Goal: Information Seeking & Learning: Learn about a topic

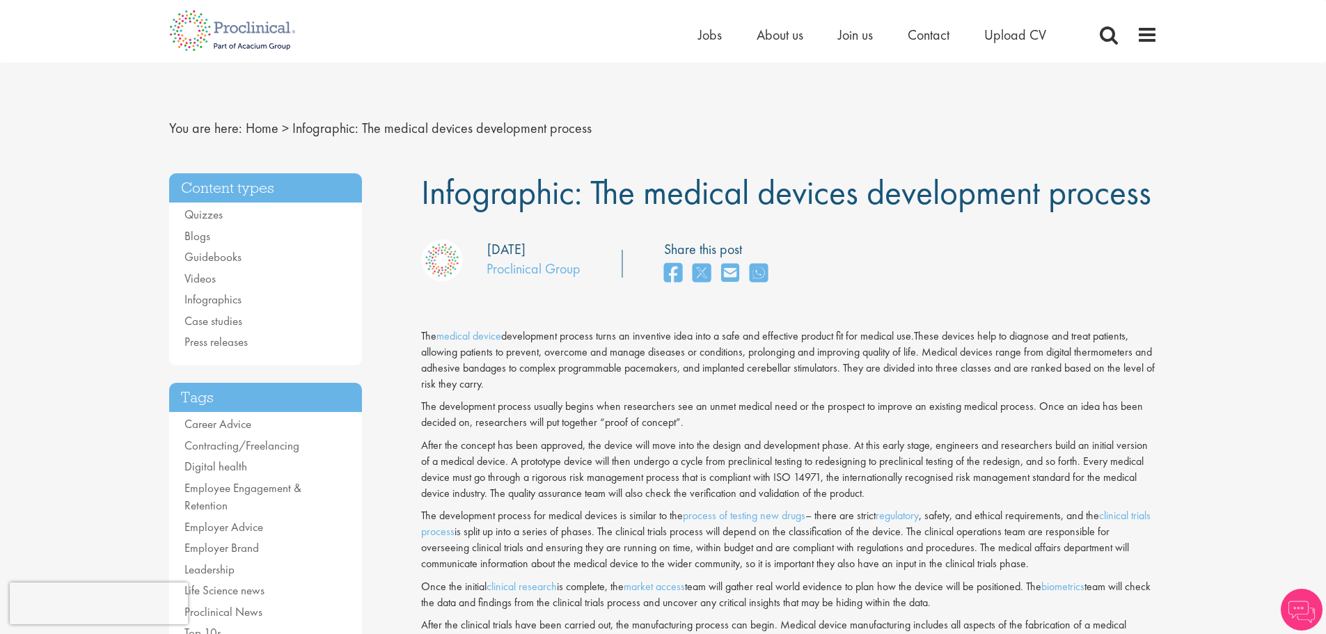
click at [481, 170] on span "Infographic: The medical devices development process" at bounding box center [786, 192] width 730 height 45
click at [504, 184] on span "Infographic: The medical devices development process" at bounding box center [786, 192] width 730 height 45
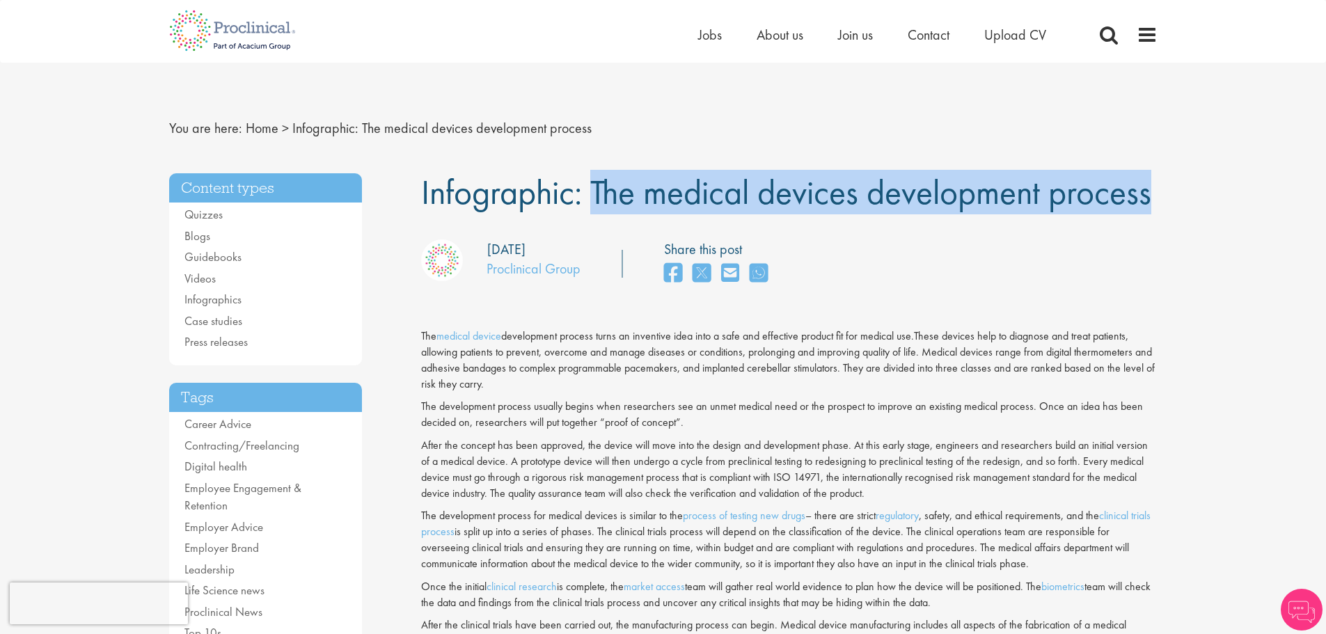
click at [504, 184] on span "Infographic: The medical devices development process" at bounding box center [786, 192] width 730 height 45
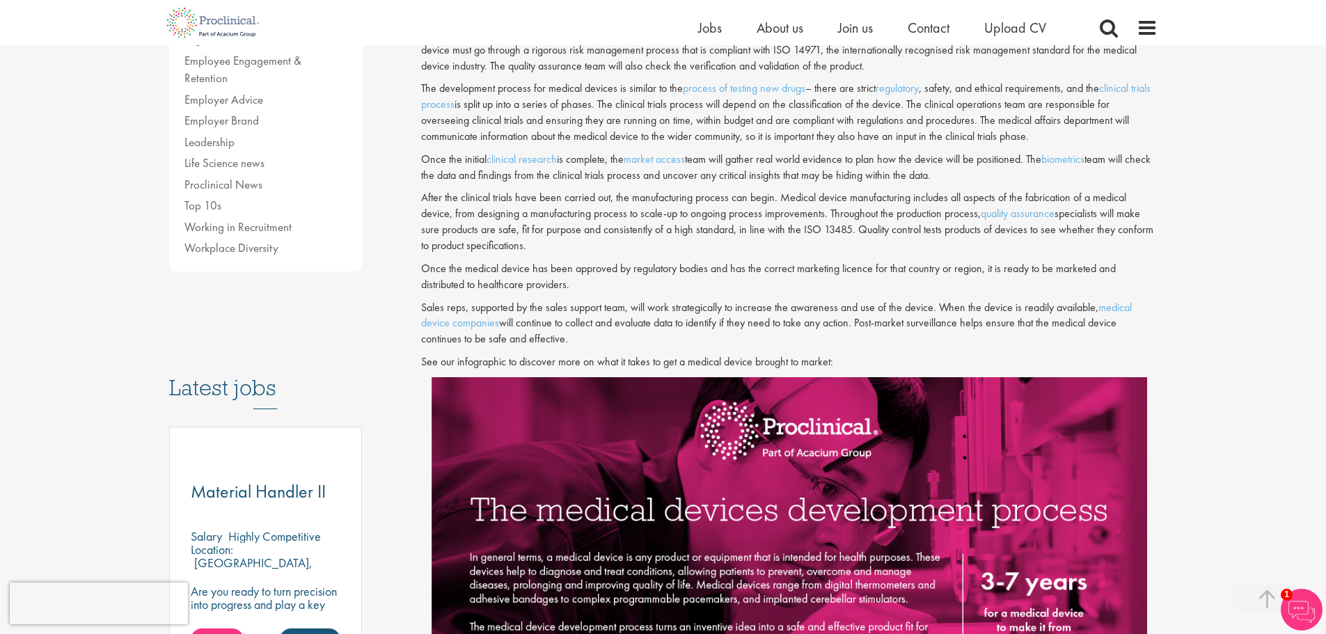
scroll to position [557, 0]
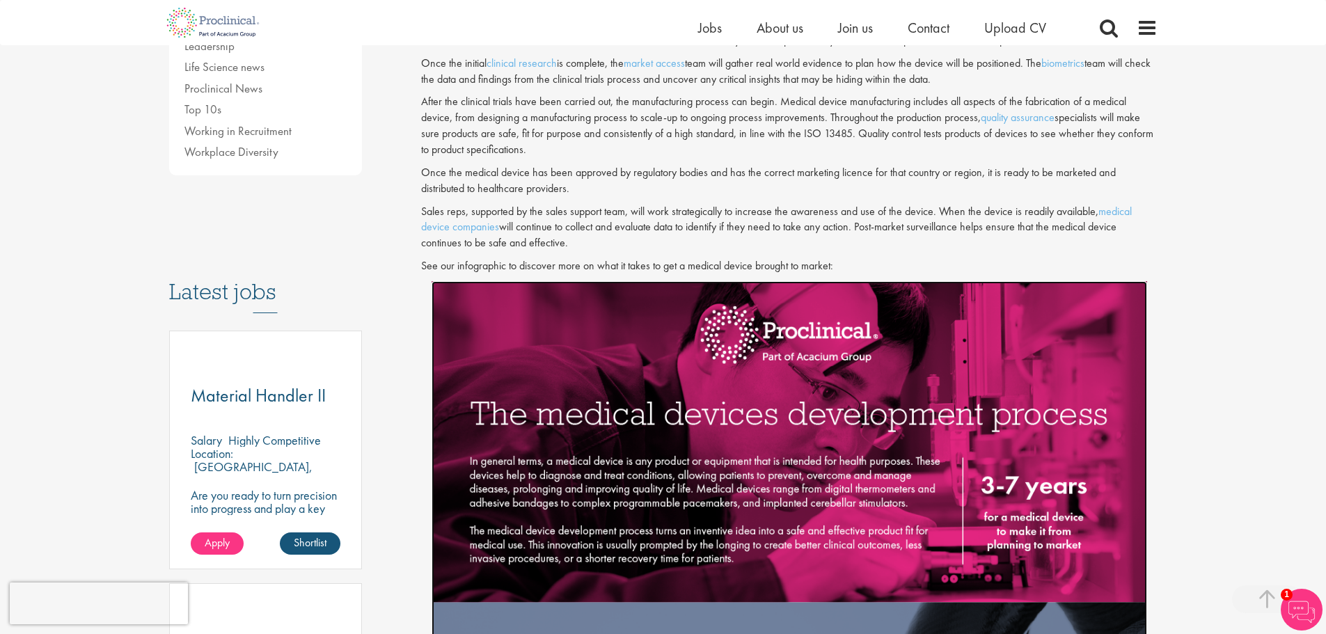
scroll to position [464, 0]
